Goal: Transaction & Acquisition: Obtain resource

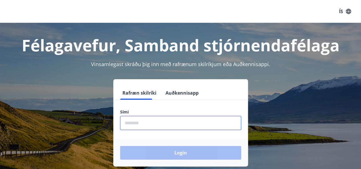
click at [156, 125] on input "phone" at bounding box center [180, 123] width 121 height 14
type input "********"
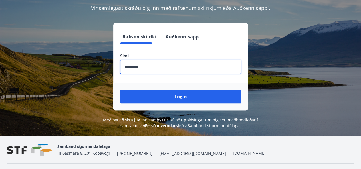
scroll to position [57, 0]
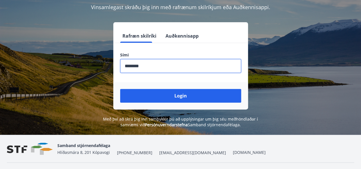
click at [188, 93] on button "Login" at bounding box center [180, 96] width 121 height 14
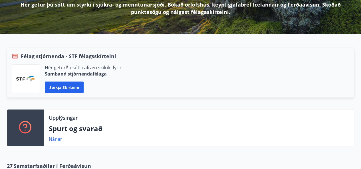
scroll to position [114, 0]
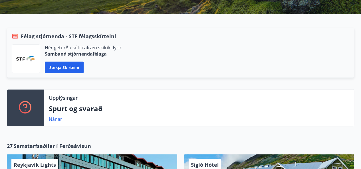
click at [77, 70] on button "Sækja skírteini" at bounding box center [64, 67] width 39 height 11
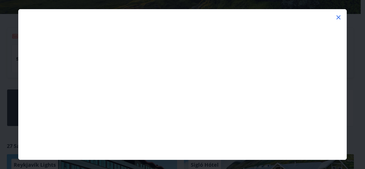
click at [339, 17] on icon at bounding box center [338, 17] width 1 height 1
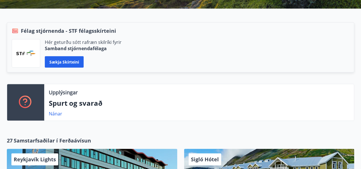
scroll to position [0, 0]
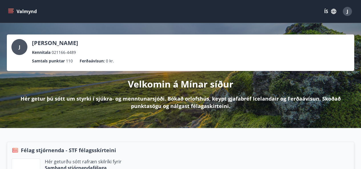
click at [11, 11] on icon "menu" at bounding box center [11, 12] width 6 height 6
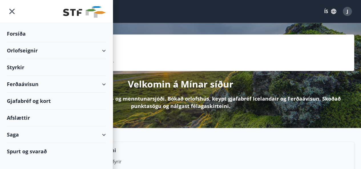
click at [18, 67] on div "Styrkir" at bounding box center [56, 67] width 99 height 17
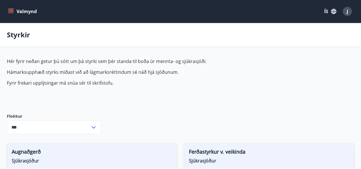
type input "***"
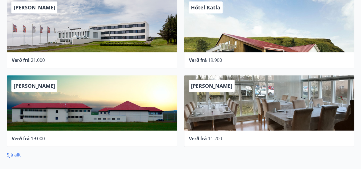
scroll to position [285, 0]
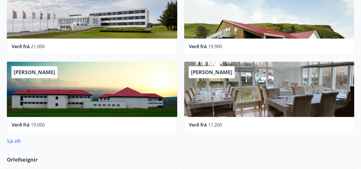
click at [17, 143] on link "Sjá allt" at bounding box center [14, 141] width 14 height 6
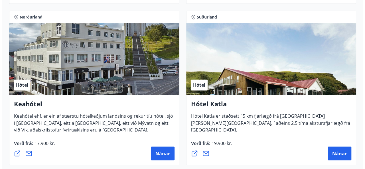
scroll to position [431, 0]
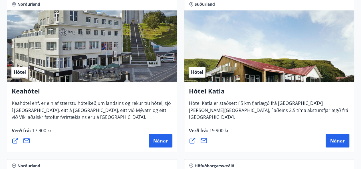
click at [154, 142] on span "Nánar" at bounding box center [160, 141] width 15 height 6
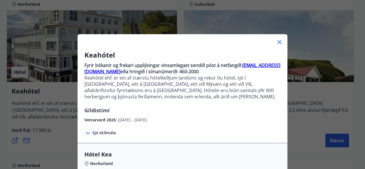
scroll to position [29, 0]
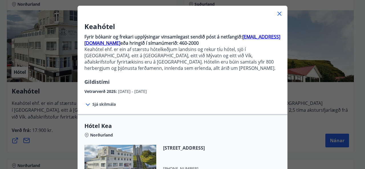
click at [105, 104] on span "Sjá skilmála" at bounding box center [103, 105] width 23 height 6
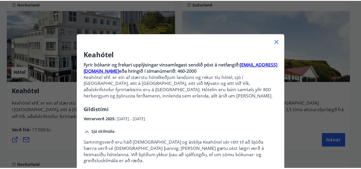
scroll to position [0, 0]
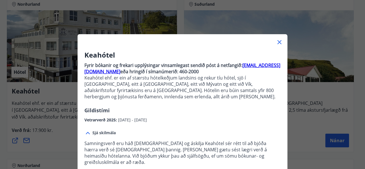
click at [278, 43] on icon at bounding box center [280, 42] width 4 height 4
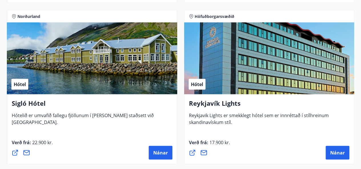
scroll to position [574, 0]
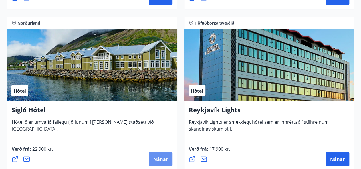
click at [154, 156] on button "Nánar" at bounding box center [161, 160] width 24 height 14
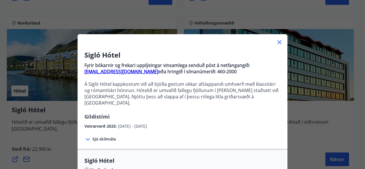
click at [279, 44] on icon at bounding box center [280, 42] width 4 height 4
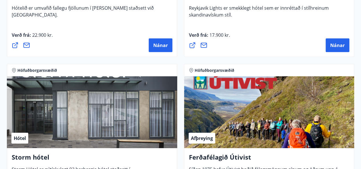
scroll to position [773, 0]
